Goal: Task Accomplishment & Management: Understand process/instructions

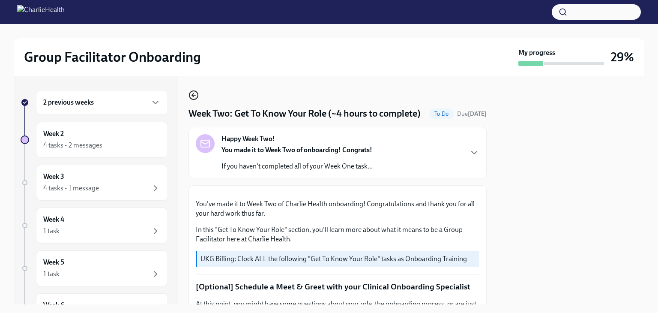
click at [192, 90] on icon "button" at bounding box center [194, 95] width 10 height 10
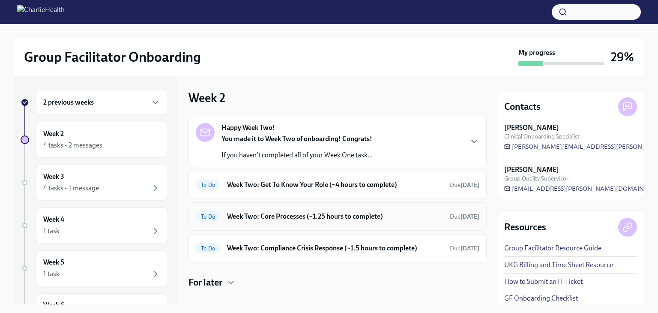
click at [296, 222] on div "To Do Week Two: Core Processes (~1.25 hours to complete) Due [DATE]" at bounding box center [338, 217] width 284 height 14
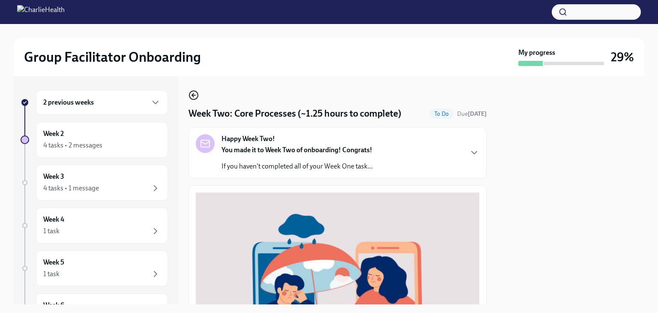
click at [192, 93] on icon "button" at bounding box center [194, 95] width 10 height 10
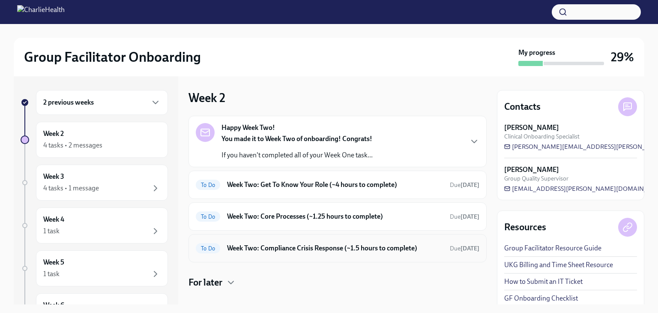
click at [279, 244] on h6 "Week Two: Compliance Crisis Response (~1.5 hours to complete)" at bounding box center [335, 247] width 216 height 9
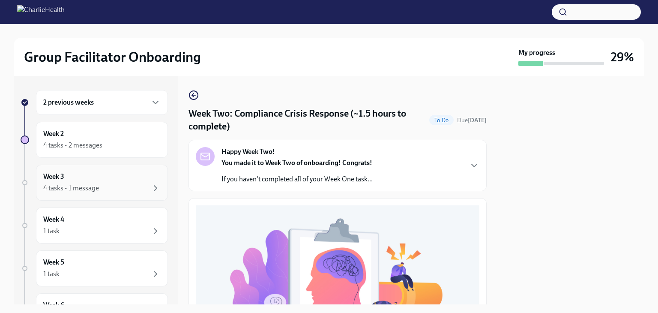
click at [134, 196] on div "Week 3 4 tasks • 1 message" at bounding box center [102, 183] width 132 height 36
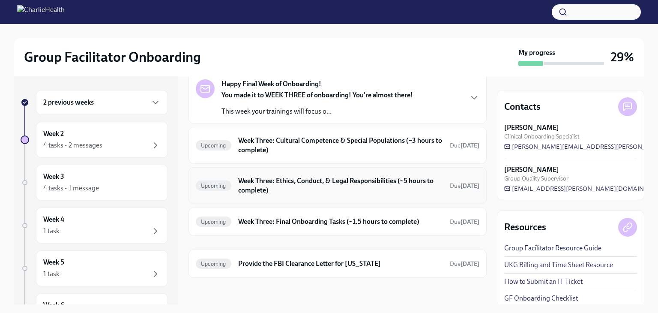
scroll to position [44, 0]
click at [291, 223] on h6 "Week Three: Final Onboarding Tasks (~1.5 hours to complete)" at bounding box center [340, 221] width 205 height 9
